Goal: Task Accomplishment & Management: Use online tool/utility

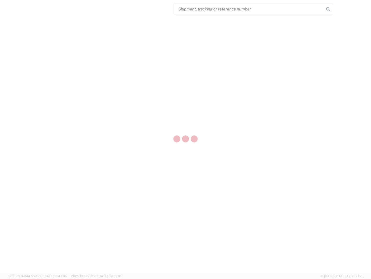
select select "US"
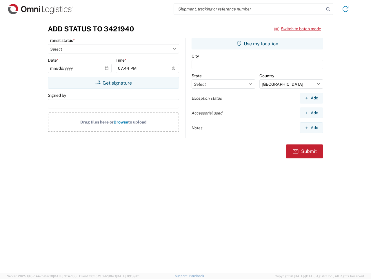
click at [249, 9] on input "search" at bounding box center [249, 8] width 150 height 11
click at [329, 9] on icon at bounding box center [328, 9] width 8 height 8
click at [346, 9] on icon at bounding box center [345, 8] width 9 height 9
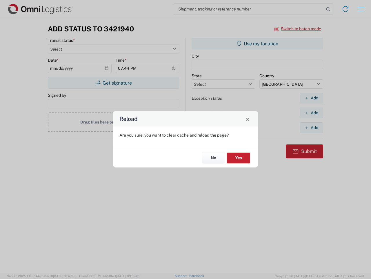
click at [298, 29] on div "Reload Are you sure, you want to clear cache and reload the page? No Yes" at bounding box center [185, 139] width 371 height 279
click at [113, 83] on div "Reload Are you sure, you want to clear cache and reload the page? No Yes" at bounding box center [185, 139] width 371 height 279
click at [258, 44] on div "Reload Are you sure, you want to clear cache and reload the page? No Yes" at bounding box center [185, 139] width 371 height 279
click at [312, 98] on div "Reload Are you sure, you want to clear cache and reload the page? No Yes" at bounding box center [185, 139] width 371 height 279
click at [312, 113] on div "Reload Are you sure, you want to clear cache and reload the page? No Yes" at bounding box center [185, 139] width 371 height 279
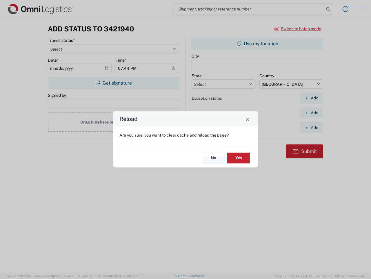
click at [312, 127] on div "Reload Are you sure, you want to clear cache and reload the page? No Yes" at bounding box center [185, 139] width 371 height 279
